Goal: Information Seeking & Learning: Learn about a topic

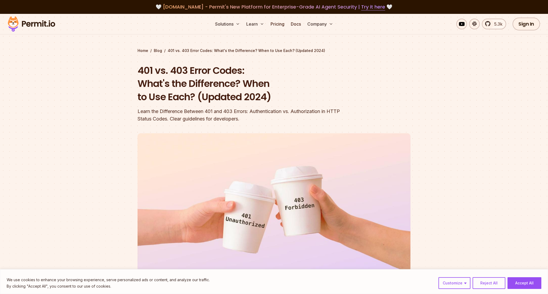
click at [147, 118] on div "Learn the Difference Between 401 and 403 Errors: Authentication vs. Authorizati…" at bounding box center [240, 115] width 205 height 15
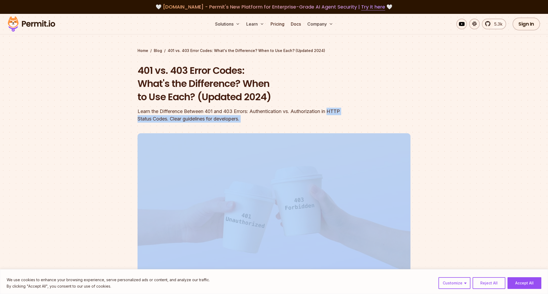
drag, startPoint x: 147, startPoint y: 118, endPoint x: 259, endPoint y: 118, distance: 112.0
click at [259, 118] on div "Learn the Difference Between 401 and 403 Errors: Authentication vs. Authorizati…" at bounding box center [240, 115] width 205 height 15
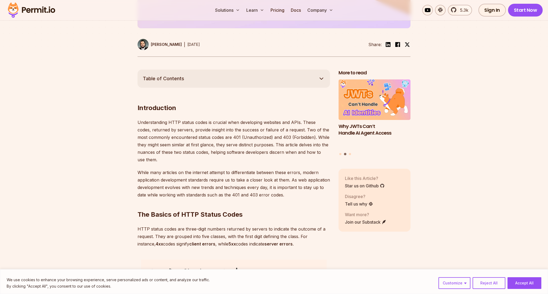
scroll to position [263, 0]
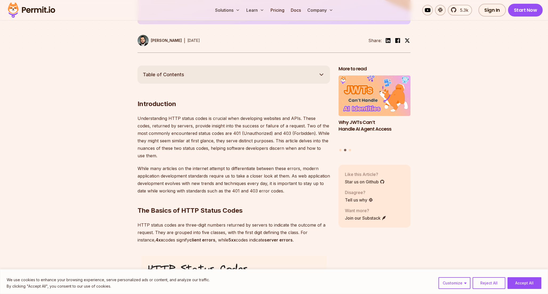
click at [252, 75] on button "Table of Contents" at bounding box center [234, 75] width 193 height 18
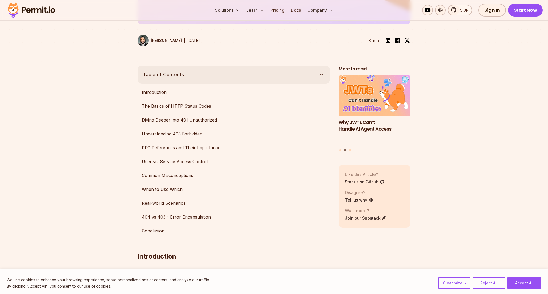
click at [252, 75] on button "Table of Contents" at bounding box center [234, 75] width 193 height 18
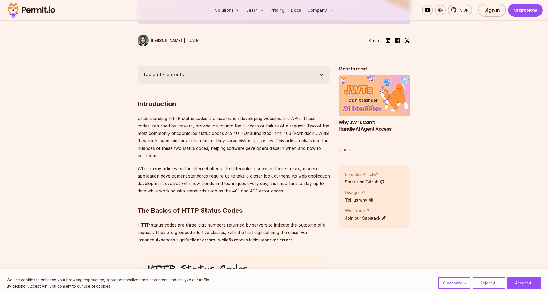
click at [252, 75] on button "Table of Contents" at bounding box center [234, 75] width 193 height 18
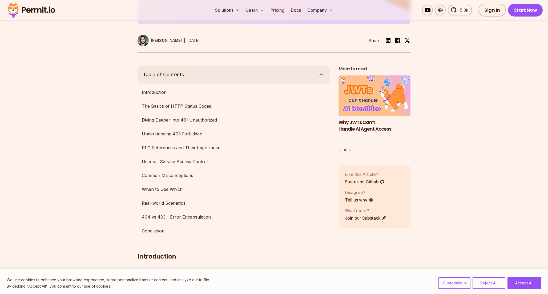
click at [252, 75] on button "Table of Contents" at bounding box center [234, 75] width 193 height 18
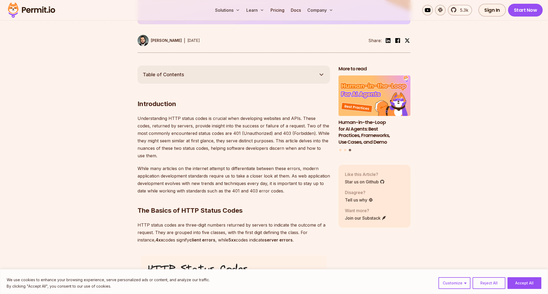
click at [235, 132] on p "Understanding HTTP status codes is crucial when developing websites and APIs. T…" at bounding box center [234, 137] width 193 height 45
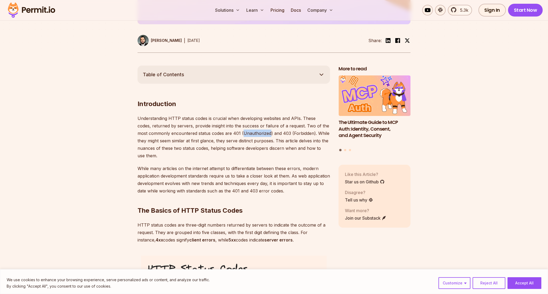
click at [235, 132] on p "Understanding HTTP status codes is crucial when developing websites and APIs. T…" at bounding box center [234, 137] width 193 height 45
click at [288, 131] on p "Understanding HTTP status codes is crucial when developing websites and APIs. T…" at bounding box center [234, 137] width 193 height 45
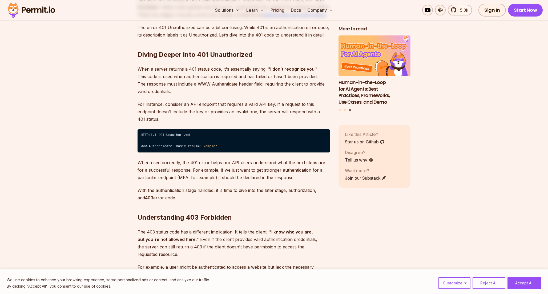
scroll to position [797, 0]
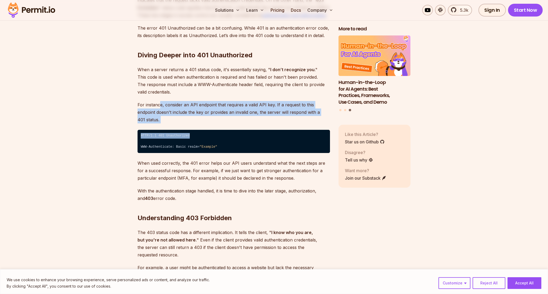
drag, startPoint x: 161, startPoint y: 105, endPoint x: 218, endPoint y: 132, distance: 63.9
click at [218, 132] on code "HTTP/1.1 401 Unauthorized ⁠ WWW-Authenticate: Basic realm= "Example"" at bounding box center [234, 141] width 193 height 23
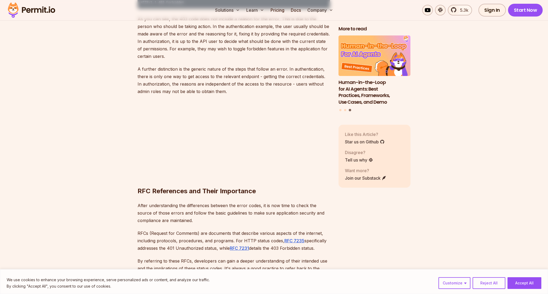
scroll to position [1086, 0]
